Goal: Task Accomplishment & Management: Use online tool/utility

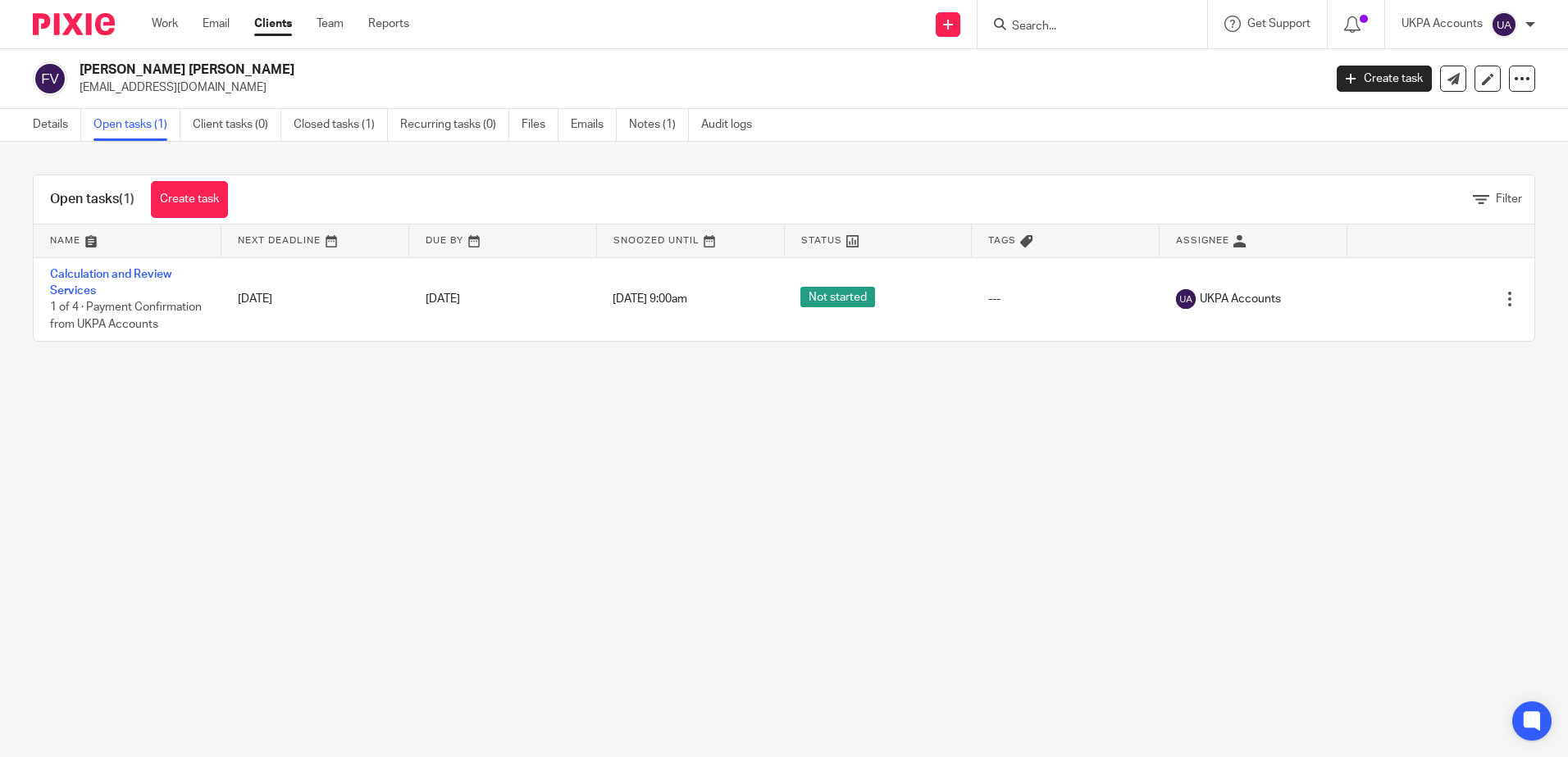
drag, startPoint x: 866, startPoint y: 535, endPoint x: 875, endPoint y: 540, distance: 10.3
click at [869, 536] on main "[PERSON_NAME] [PERSON_NAME] [EMAIL_ADDRESS][DOMAIN_NAME] Create task Update fro…" at bounding box center [784, 378] width 1568 height 757
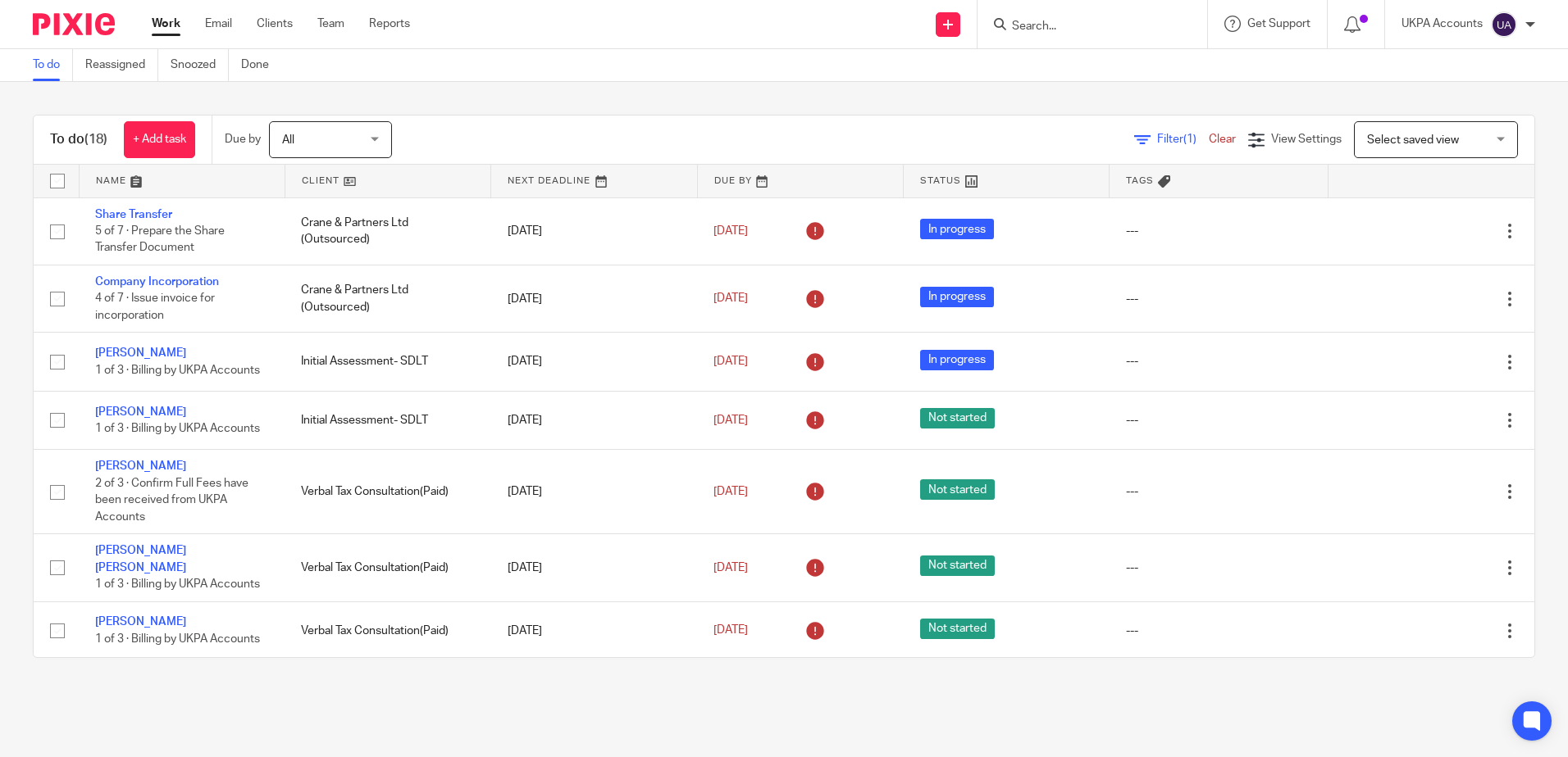
click at [724, 738] on main "To do Reassigned Snoozed Done To do (18) + Add task Due by All All Today Tomorr…" at bounding box center [784, 378] width 1568 height 757
click at [1047, 23] on input "Search" at bounding box center [1084, 27] width 148 height 15
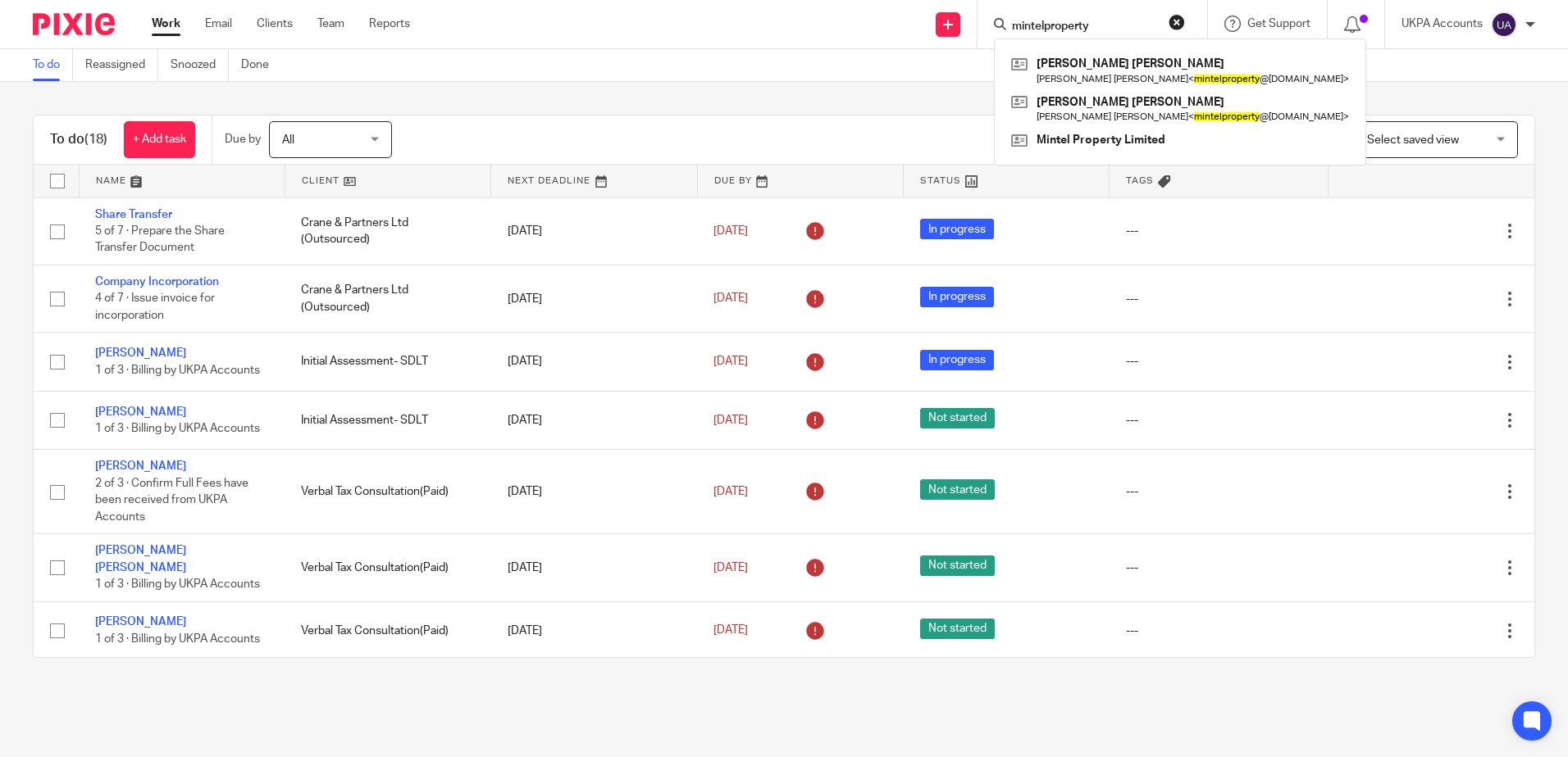
type input "mintelproperty"
drag, startPoint x: 1111, startPoint y: 17, endPoint x: 989, endPoint y: 53, distance: 127.2
click at [881, 30] on div "Send new email Create task Add client mintelproperty Manisha Minesh Patel Manis…" at bounding box center [1001, 24] width 1133 height 49
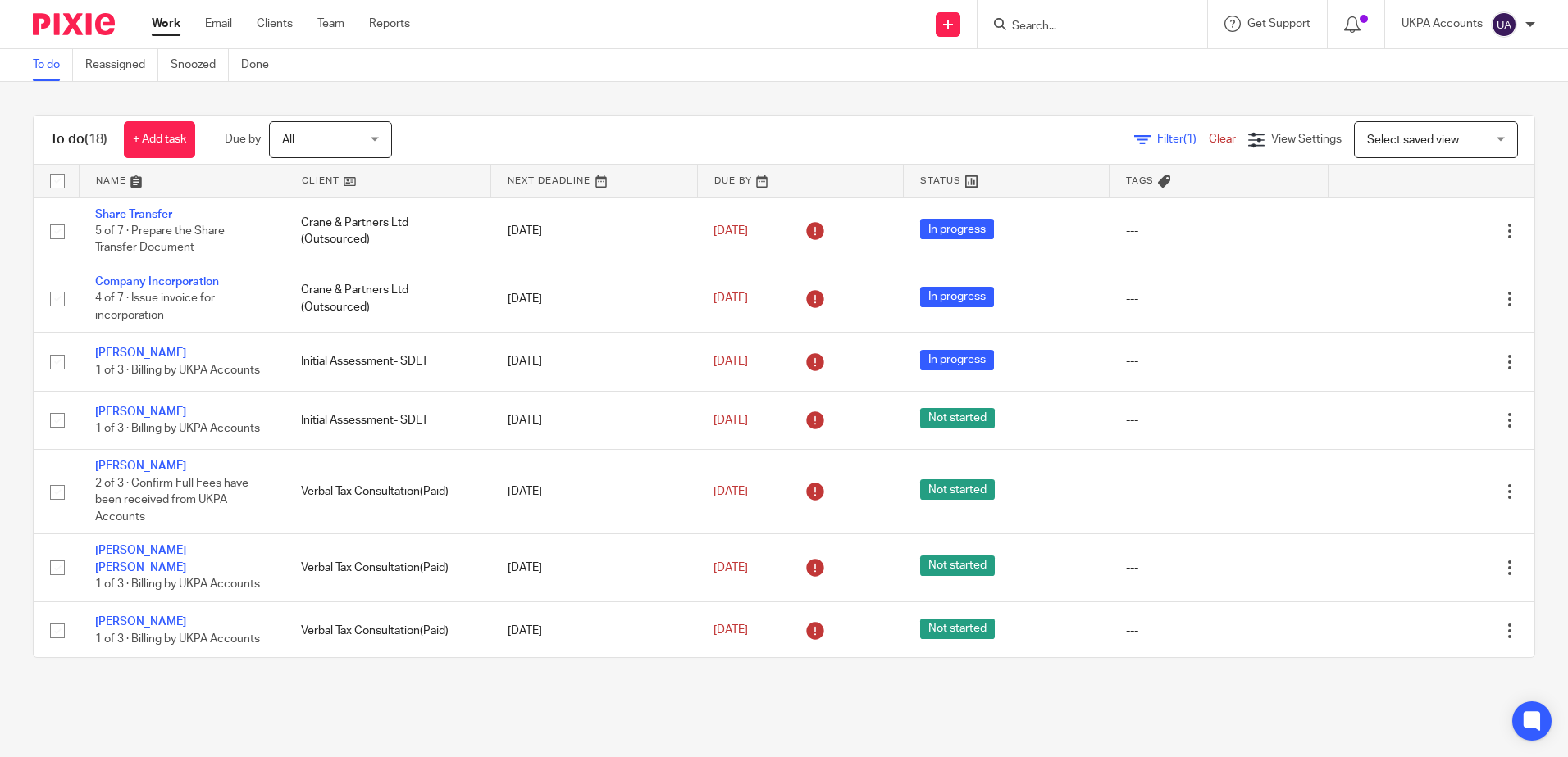
drag, startPoint x: 1053, startPoint y: 12, endPoint x: 1076, endPoint y: 31, distance: 29.8
click at [1054, 13] on div at bounding box center [1092, 24] width 230 height 49
click at [1076, 31] on input "Search" at bounding box center [1084, 27] width 148 height 15
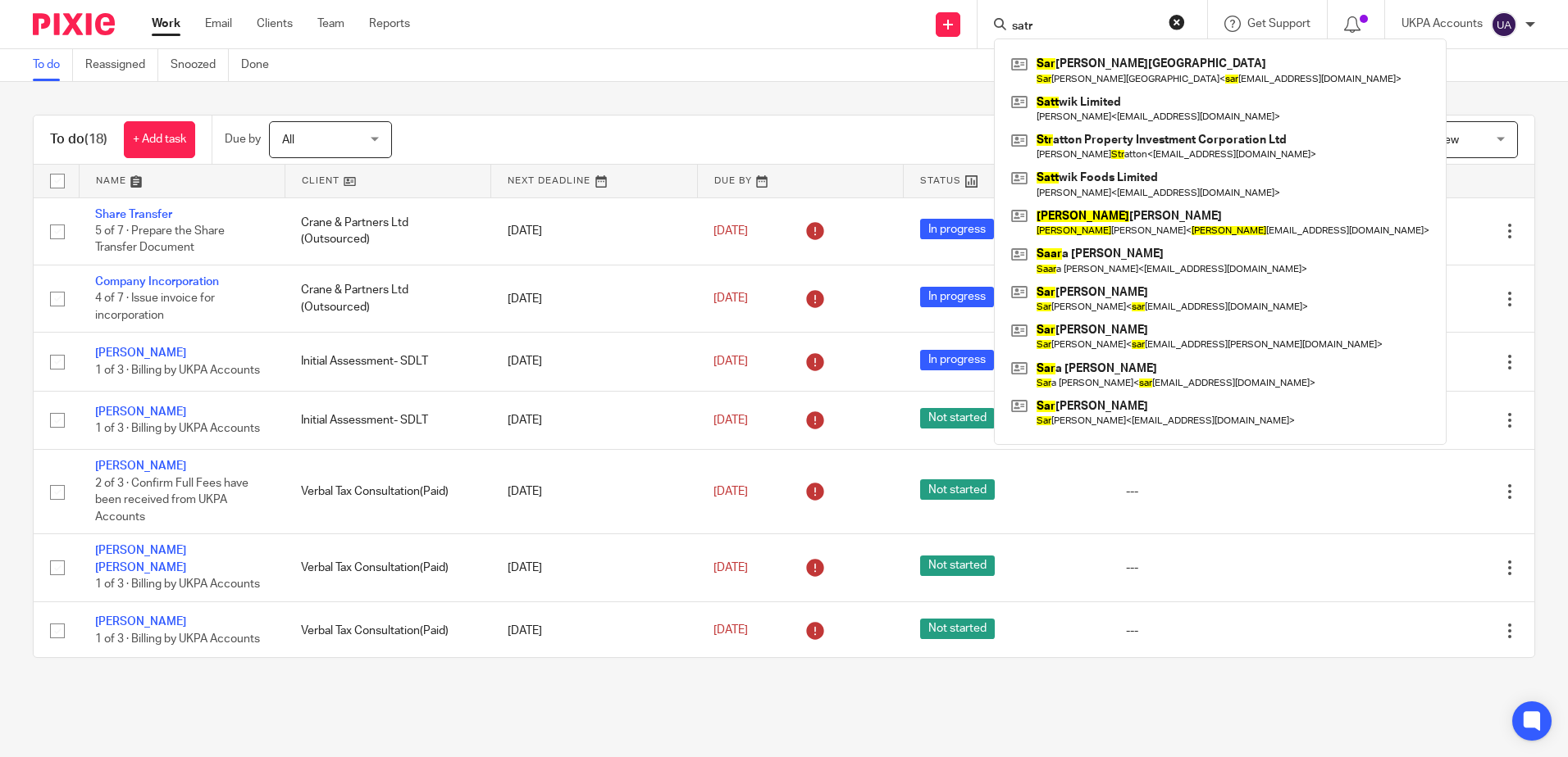
type input "satr"
click at [1085, 688] on div "To do (18) + Add task Due by All All Today Tomorrow This week Next week This mo…" at bounding box center [784, 386] width 1568 height 609
